Goal: Information Seeking & Learning: Find specific page/section

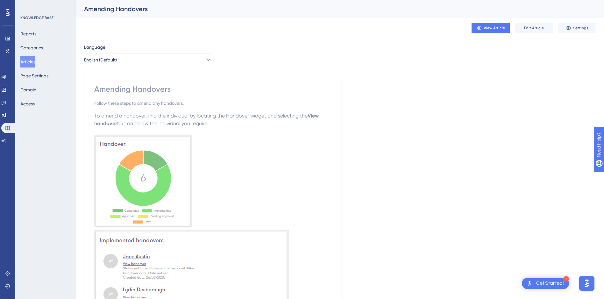
click at [35, 62] on button "Articles" at bounding box center [27, 61] width 15 height 11
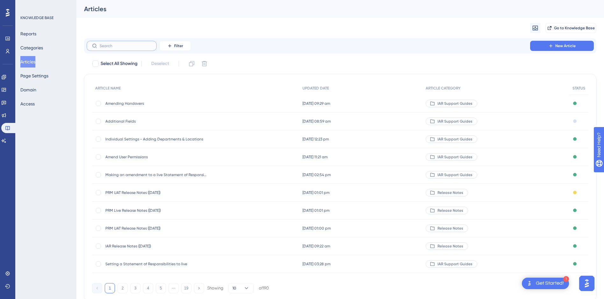
click at [121, 44] on input "text" at bounding box center [126, 46] width 52 height 4
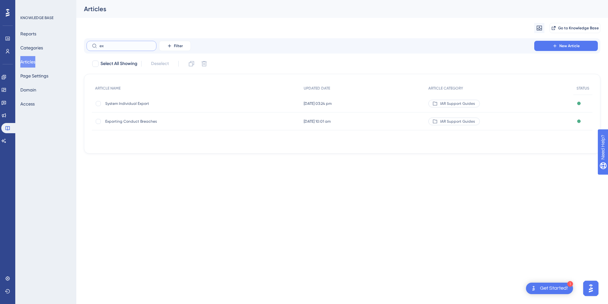
type input "e"
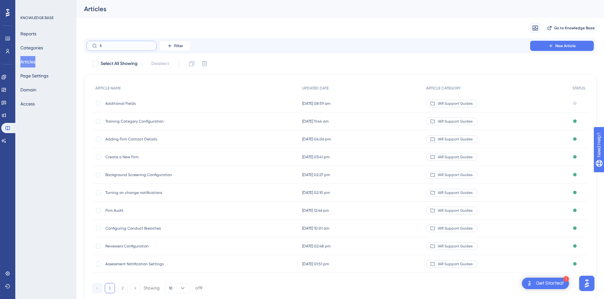
type input "fit"
checkbox input "true"
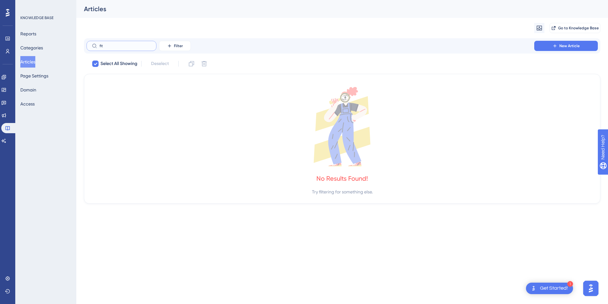
type input "fi"
checkbox input "false"
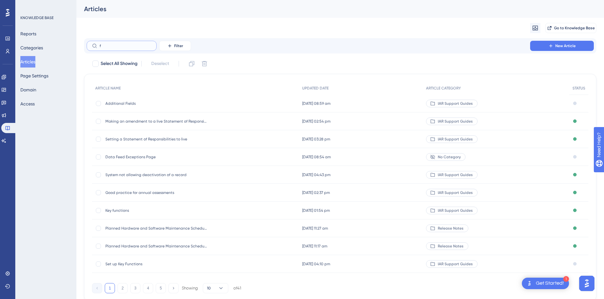
type input "f&"
checkbox input "true"
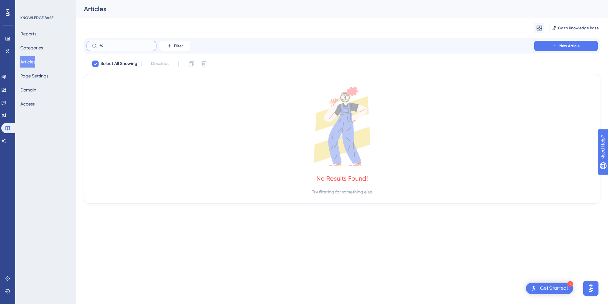
type input "f"
checkbox input "false"
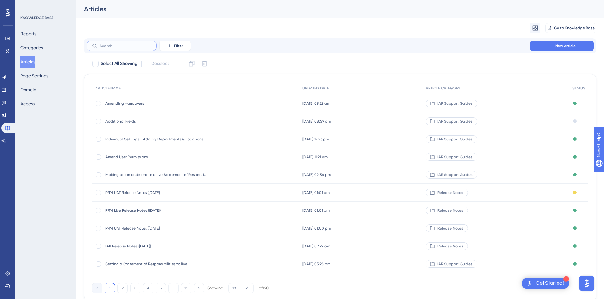
click at [133, 44] on input "text" at bounding box center [126, 46] width 52 height 4
type input "F&"
checkbox input "true"
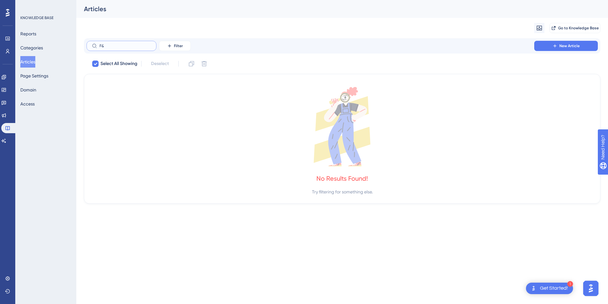
type input "F"
checkbox input "false"
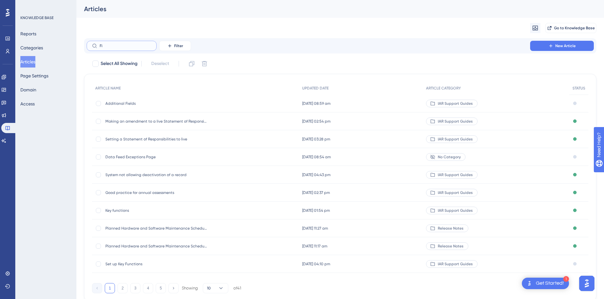
type input "Fit"
checkbox input "true"
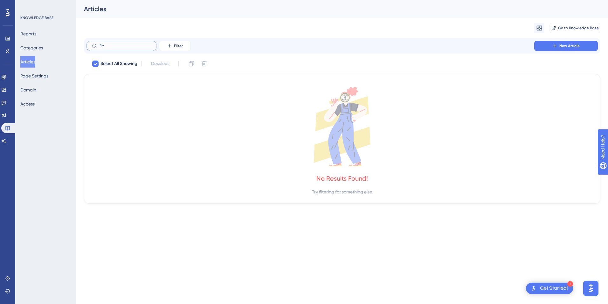
type input "Fi"
checkbox input "false"
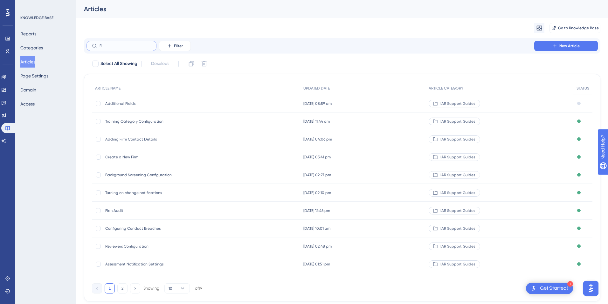
type input "F"
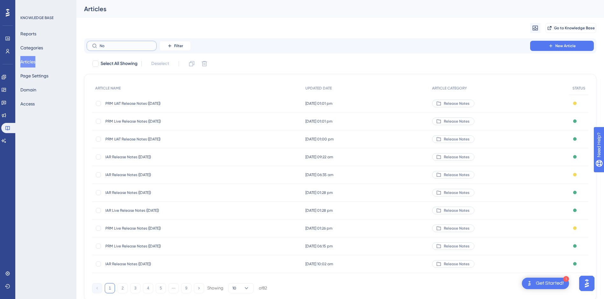
type input "N"
